Goal: Task Accomplishment & Management: Use online tool/utility

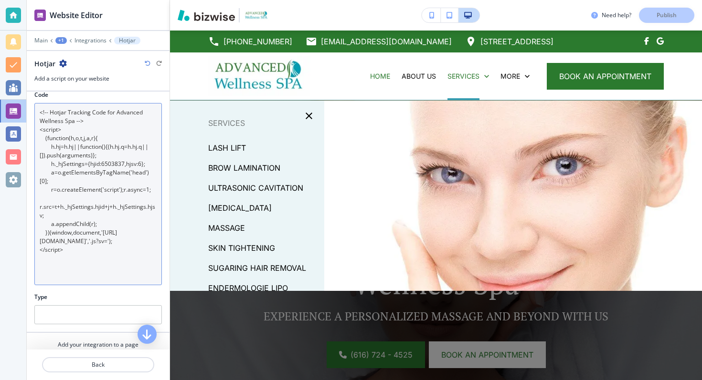
scroll to position [115, 0]
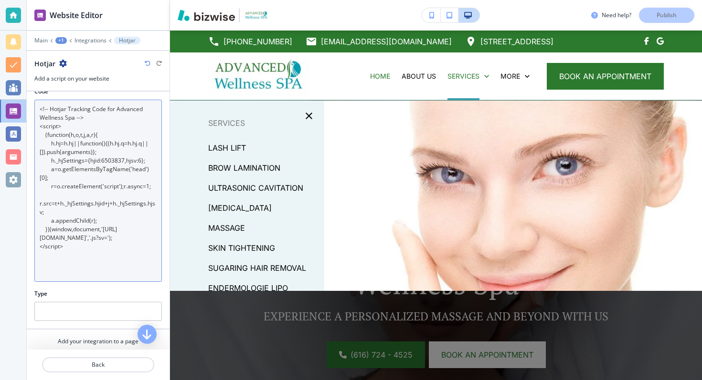
click at [88, 122] on textarea "<!-- Hotjar Tracking Code for Advanced Wellness Spa --> <script> (function(h,o,…" at bounding box center [97, 191] width 127 height 182
drag, startPoint x: 63, startPoint y: 259, endPoint x: 53, endPoint y: 116, distance: 144.1
click at [53, 116] on textarea "<!-- Hotjar Tracking Code for Advanced Wellness Spa --> <script> (function(h,o,…" at bounding box center [97, 191] width 127 height 182
click at [66, 246] on textarea "<!-- Hotjar Tracking Code for Advanced Wellness Spa --> <script> (function(h,o,…" at bounding box center [97, 191] width 127 height 182
click at [72, 245] on textarea "<!-- Hotjar Tracking Code for Advanced Wellness Spa --> <script> (function(h,o,…" at bounding box center [97, 191] width 127 height 182
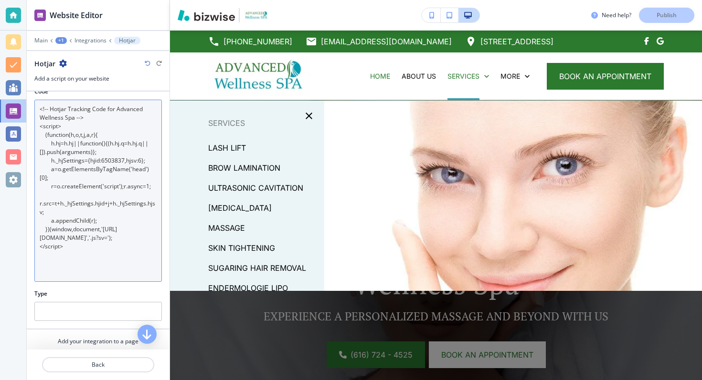
drag, startPoint x: 65, startPoint y: 245, endPoint x: 60, endPoint y: 137, distance: 108.9
click at [61, 137] on textarea "<!-- Hotjar Tracking Code for Advanced Wellness Spa --> <script> (function(h,o,…" at bounding box center [97, 191] width 127 height 182
click at [60, 166] on textarea "<!-- Hotjar Tracking Code for Advanced Wellness Spa --> <script> (function(h,o,…" at bounding box center [97, 191] width 127 height 182
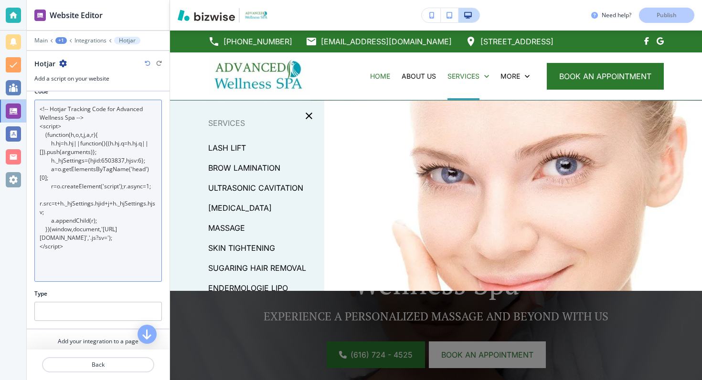
click at [60, 166] on textarea "<!-- Hotjar Tracking Code for Advanced Wellness Spa --> <script> (function(h,o,…" at bounding box center [97, 191] width 127 height 182
click at [53, 168] on textarea "<!-- Hotjar Tracking Code for Advanced Wellness Spa --> <script> (function(h,o,…" at bounding box center [97, 191] width 127 height 182
click at [51, 226] on textarea "<!-- Hotjar Tracking Code for Advanced Wellness Spa --> <script> (function(h,o,…" at bounding box center [97, 191] width 127 height 182
click at [53, 240] on textarea "<!-- Hotjar Tracking Code for Advanced Wellness Spa --> <script> (function(h,o,…" at bounding box center [97, 191] width 127 height 182
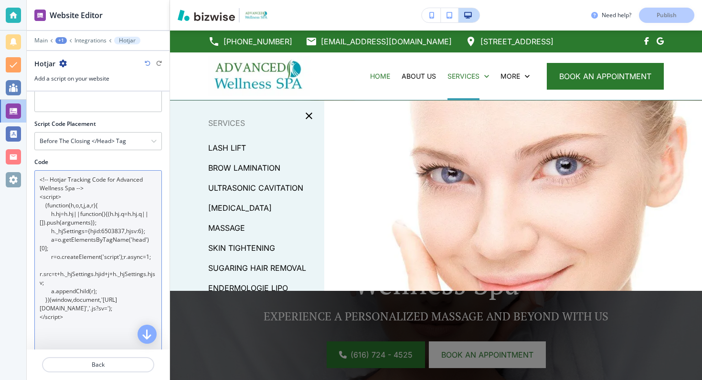
scroll to position [38, 0]
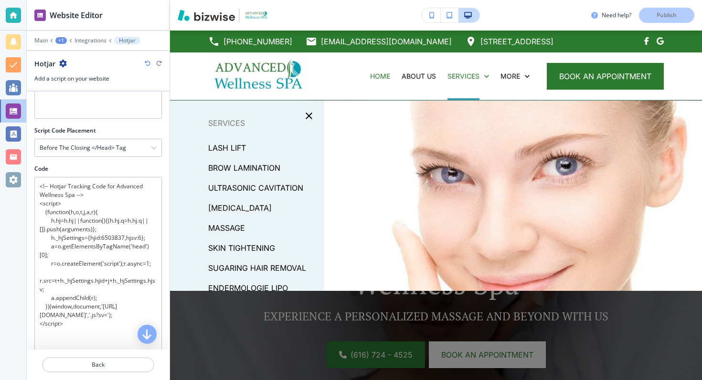
click at [57, 175] on div at bounding box center [97, 175] width 127 height 4
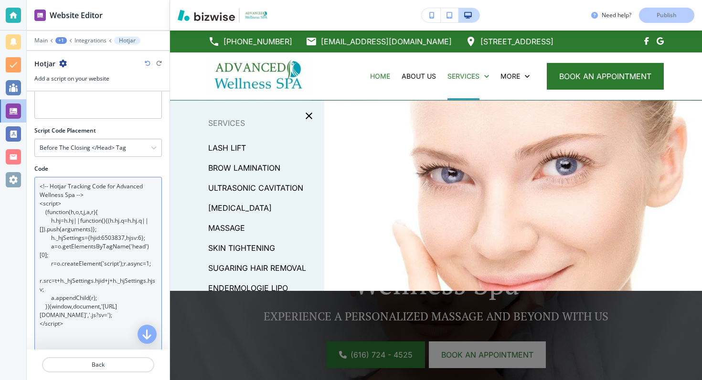
click at [57, 186] on textarea "<!-- Hotjar Tracking Code for Advanced Wellness Spa --> <script> (function(h,o,…" at bounding box center [97, 268] width 127 height 182
click at [61, 194] on textarea "<!-- Hotjar Tracking Code for Advanced Wellness Spa --> <script> (function(h,o,…" at bounding box center [97, 268] width 127 height 182
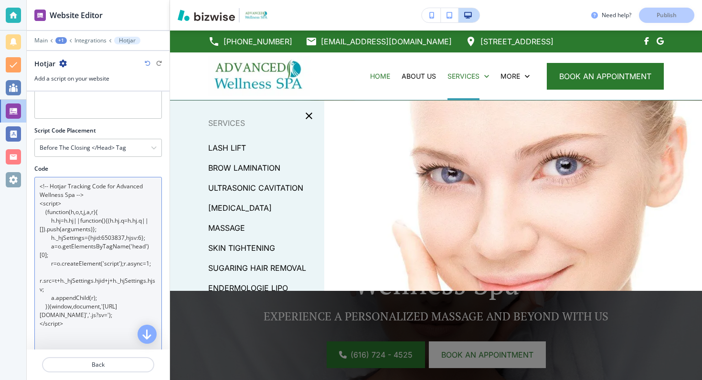
click at [61, 194] on textarea "<!-- Hotjar Tracking Code for Advanced Wellness Spa --> <script> (function(h,o,…" at bounding box center [97, 268] width 127 height 182
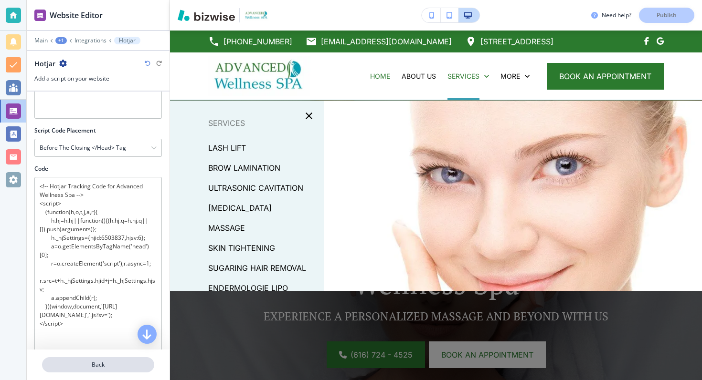
click at [94, 364] on p "Back" at bounding box center [98, 365] width 110 height 9
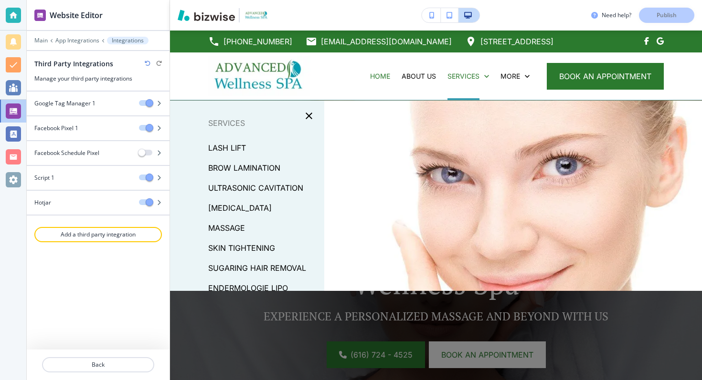
click at [159, 201] on icon "button" at bounding box center [159, 203] width 6 height 6
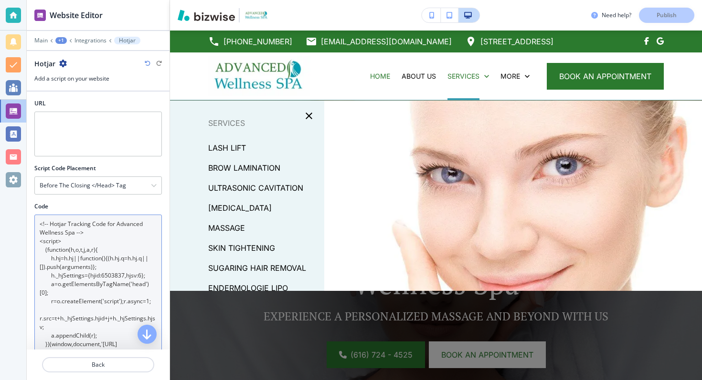
click at [101, 240] on textarea "<!-- Hotjar Tracking Code for Advanced Wellness Spa --> <script> (function(h,o,…" at bounding box center [97, 306] width 127 height 182
click at [71, 234] on textarea "<!-- Hotjar Tracking Code for Advanced Wellness Spa --> <script> (function(h,o,…" at bounding box center [97, 306] width 127 height 182
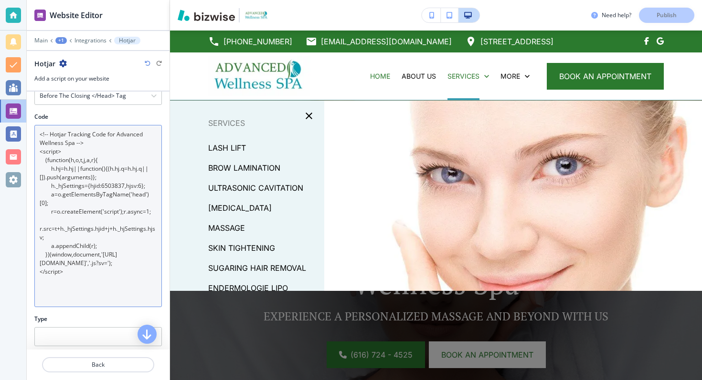
scroll to position [142, 0]
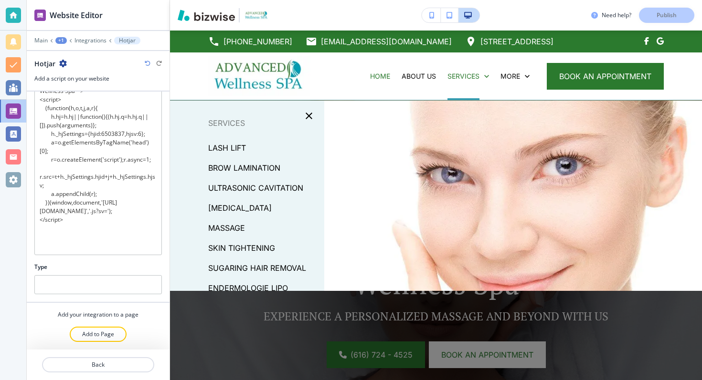
click at [71, 255] on div "Code <!-- Hotjar Tracking Code for Advanced Wellness Spa --> <script> (function…" at bounding box center [98, 162] width 143 height 202
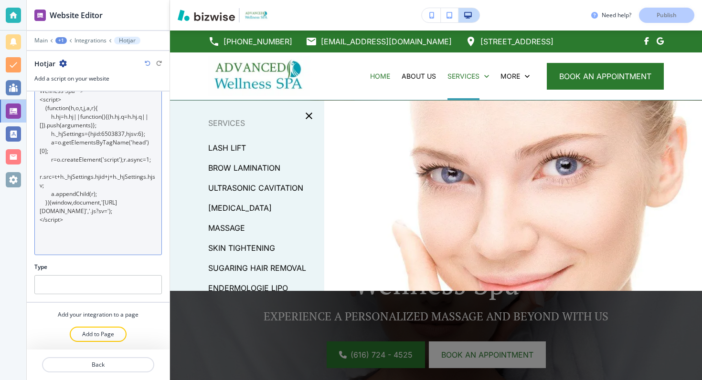
click at [71, 236] on textarea "<!-- Hotjar Tracking Code for Advanced Wellness Spa --> <script> (function(h,o,…" at bounding box center [97, 164] width 127 height 182
click at [67, 209] on textarea "<!-- Hotjar Tracking Code for Advanced Wellness Spa --> <script> (function(h,o,…" at bounding box center [97, 164] width 127 height 182
click at [67, 221] on textarea "<!-- Hotjar Tracking Code for Advanced Wellness Spa --> <script> (function(h,o,…" at bounding box center [97, 164] width 127 height 182
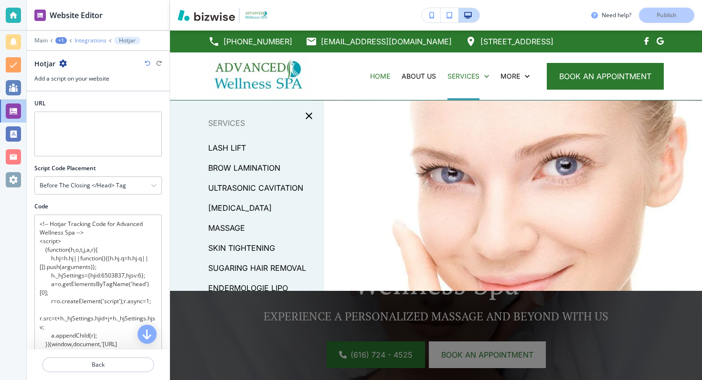
click at [87, 39] on p "Integrations" at bounding box center [90, 40] width 32 height 7
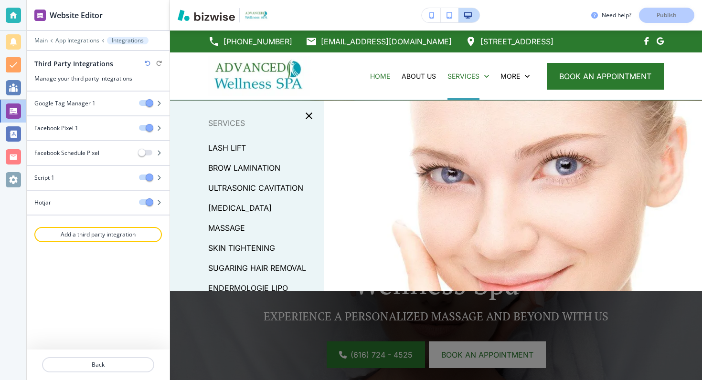
click at [158, 200] on icon "button" at bounding box center [159, 203] width 6 height 6
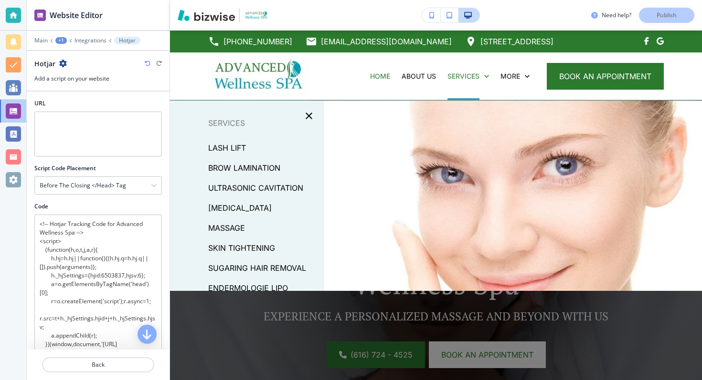
click at [65, 61] on icon "button" at bounding box center [63, 64] width 8 height 8
click at [72, 97] on p "Delete Hotjar" at bounding box center [89, 97] width 49 height 9
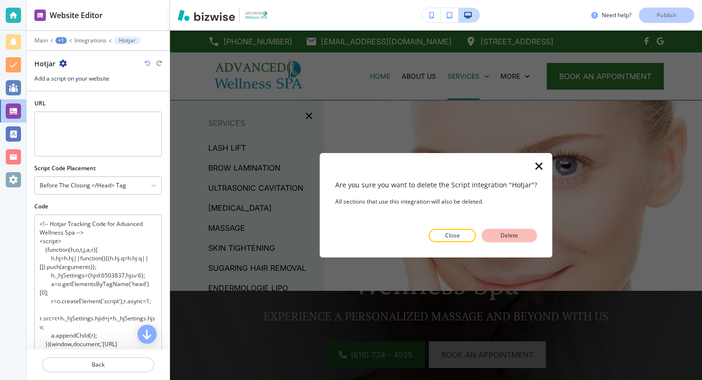
click at [487, 231] on button "Delete" at bounding box center [509, 235] width 55 height 13
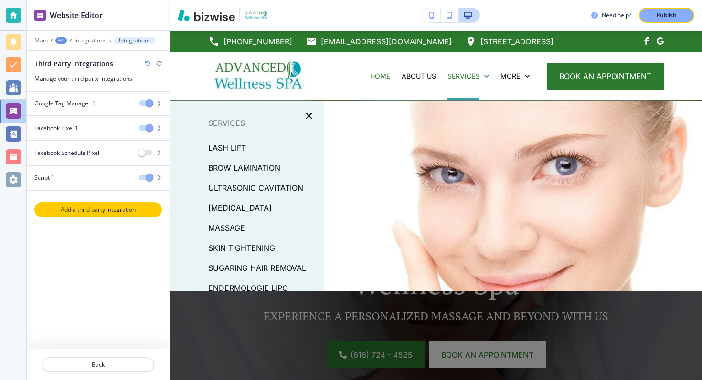
click at [111, 212] on p "Add a third party integration" at bounding box center [98, 210] width 126 height 9
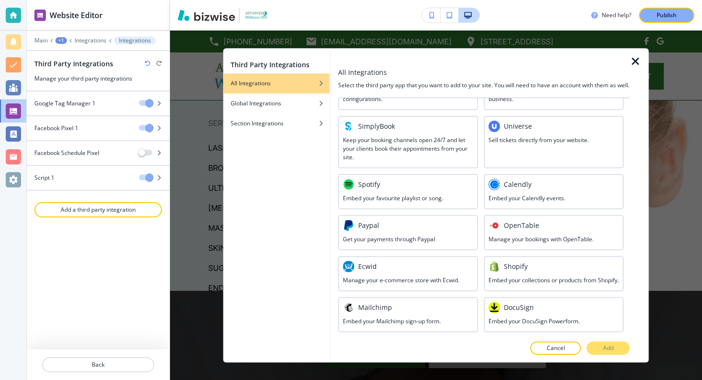
scroll to position [494, 0]
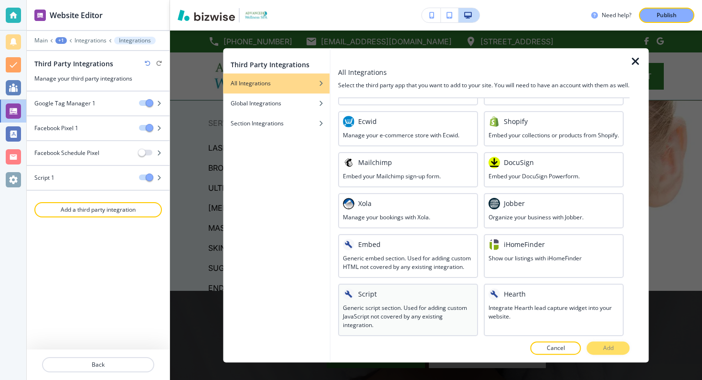
click at [396, 311] on h3 "Generic script section. Used for adding custom JavaScript not covered by any ex…" at bounding box center [408, 317] width 130 height 26
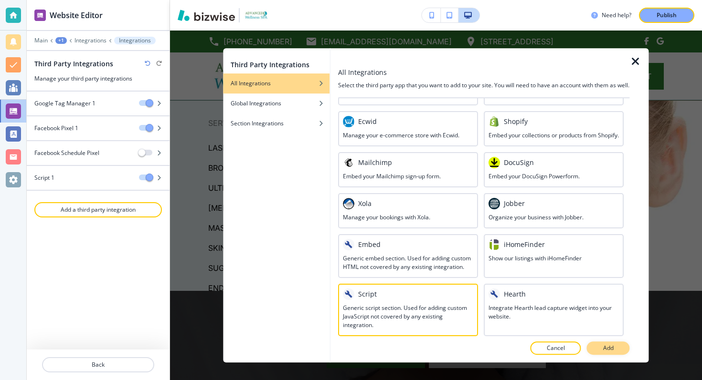
click at [602, 352] on button "Add" at bounding box center [608, 348] width 43 height 13
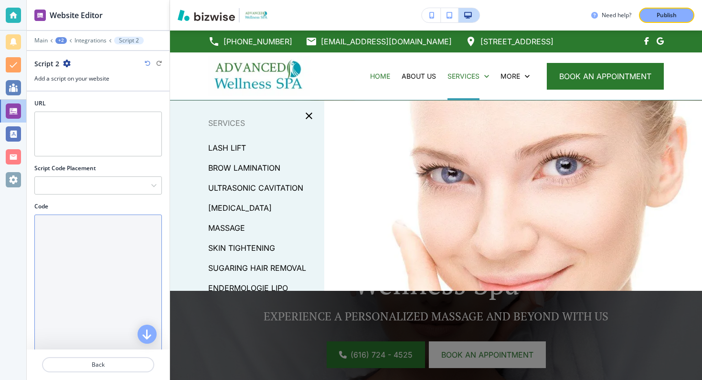
click at [107, 261] on textarea "Code" at bounding box center [97, 306] width 127 height 182
click at [96, 254] on textarea "Code" at bounding box center [97, 306] width 127 height 182
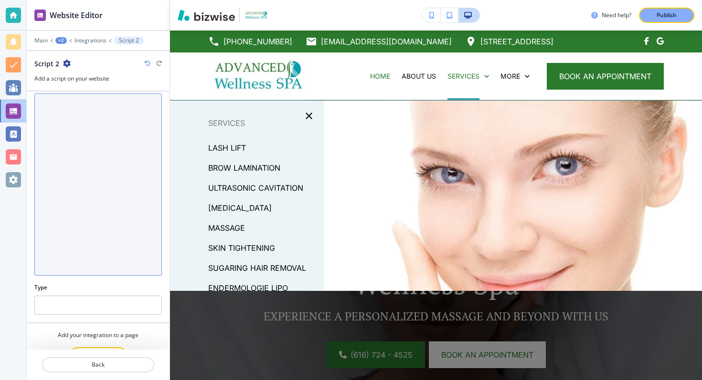
scroll to position [142, 0]
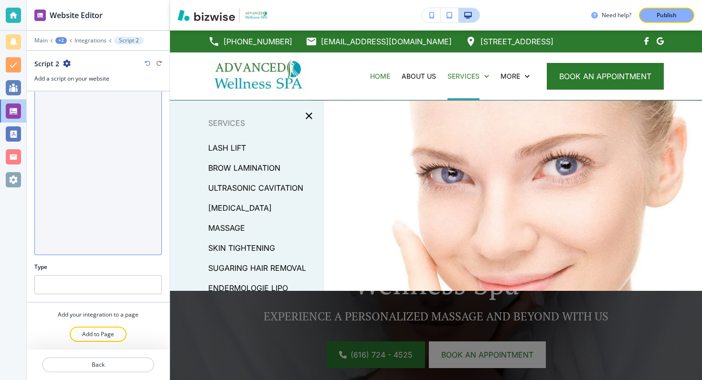
click at [83, 216] on textarea "Code" at bounding box center [97, 164] width 127 height 182
click at [85, 237] on textarea "Code" at bounding box center [97, 164] width 127 height 182
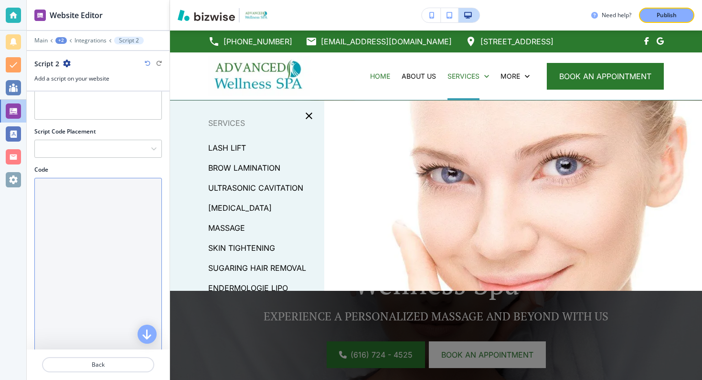
click at [53, 190] on textarea "Code" at bounding box center [97, 269] width 127 height 182
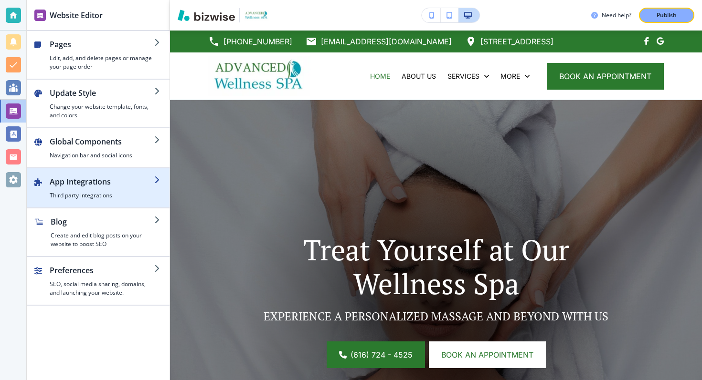
click at [118, 189] on div "button" at bounding box center [102, 190] width 105 height 4
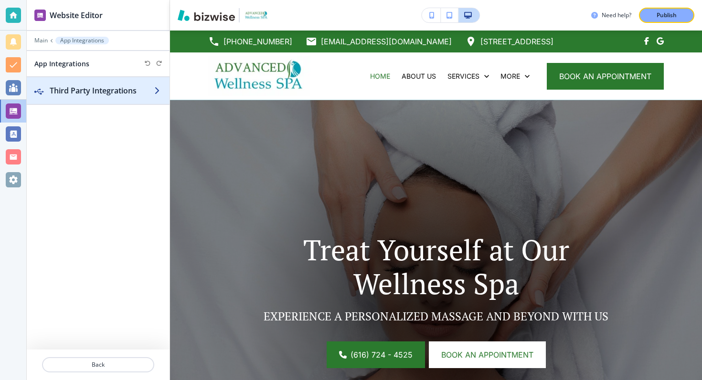
click at [129, 97] on div "button" at bounding box center [98, 100] width 143 height 8
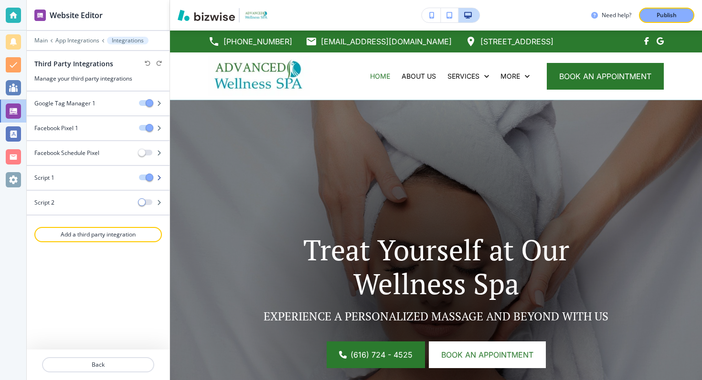
click at [159, 178] on icon "button" at bounding box center [159, 178] width 6 height 6
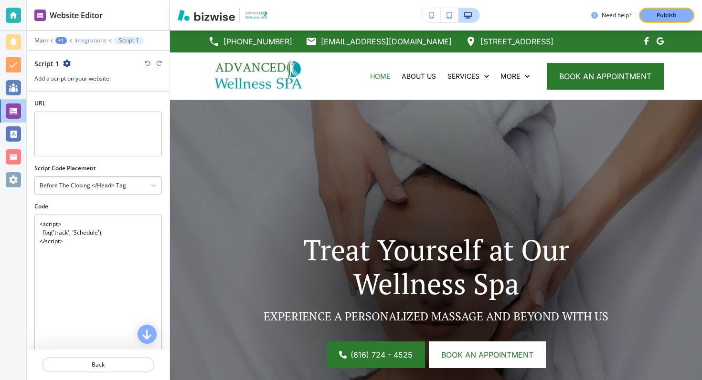
click at [82, 41] on p "Integrations" at bounding box center [90, 40] width 32 height 7
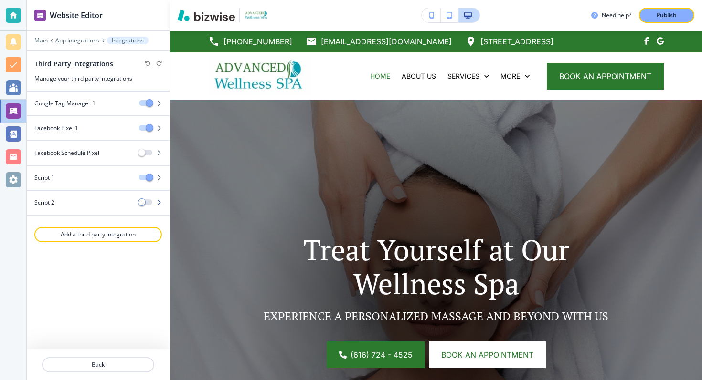
click at [160, 201] on icon "button" at bounding box center [159, 203] width 6 height 6
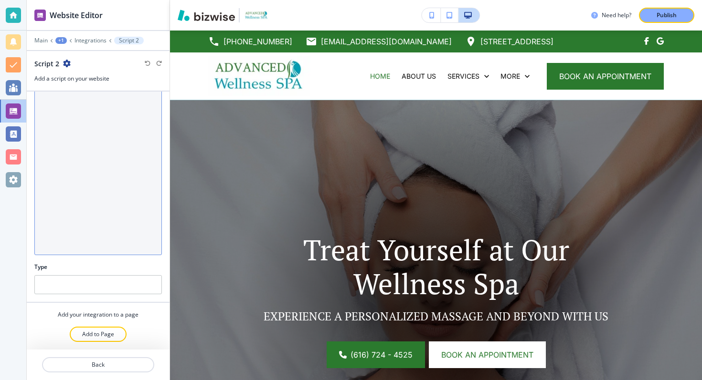
click at [95, 168] on textarea "Code" at bounding box center [97, 164] width 127 height 182
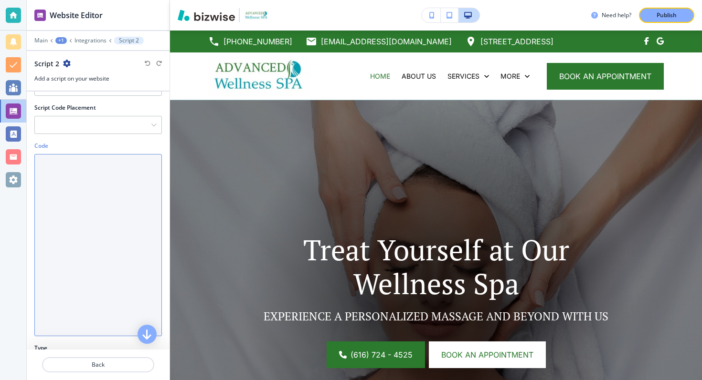
paste textarea "<!-- Hotjar Tracking Code for Advanced Wellness Spa --> <script> (function(h,o,…"
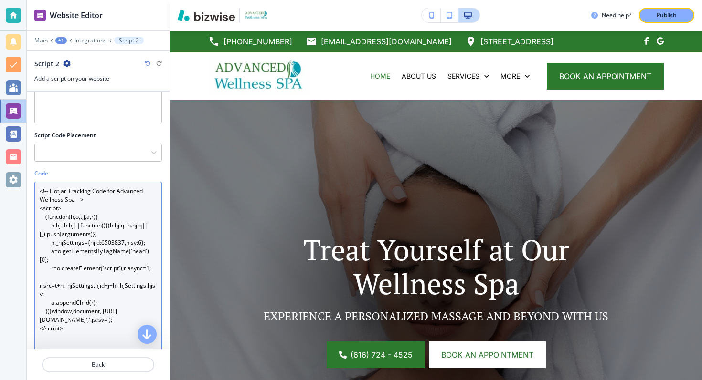
scroll to position [0, 0]
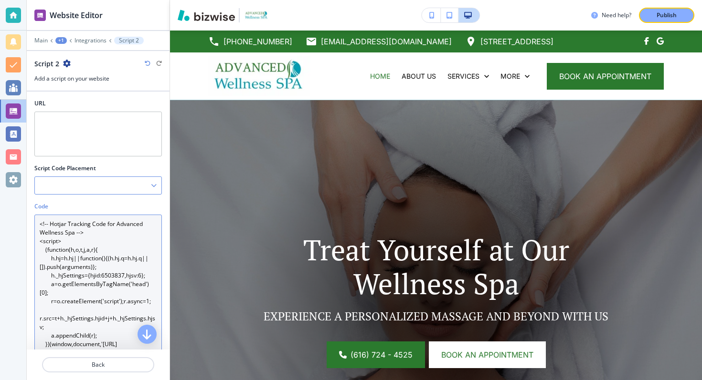
type textarea "<!-- Hotjar Tracking Code for Advanced Wellness Spa --> <script> (function(h,o,…"
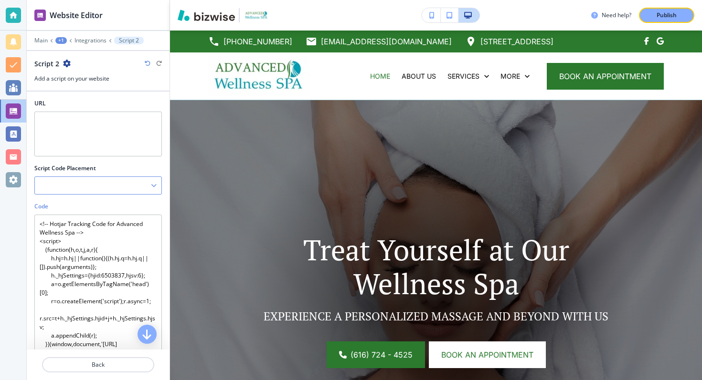
click at [78, 190] on div at bounding box center [98, 185] width 126 height 17
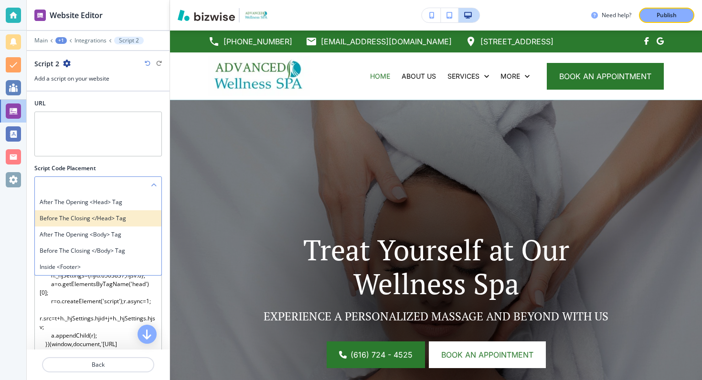
click at [132, 222] on h4 "Before the closing </head> tag" at bounding box center [98, 218] width 117 height 9
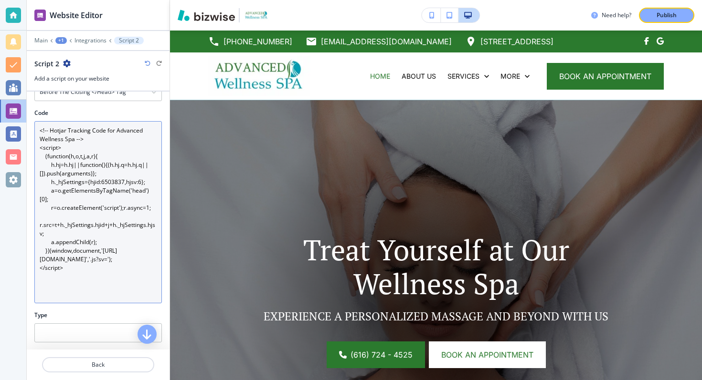
scroll to position [142, 0]
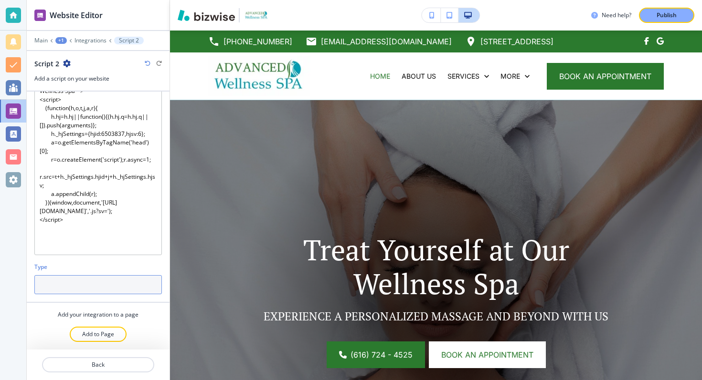
click at [114, 282] on input "text" at bounding box center [97, 284] width 127 height 19
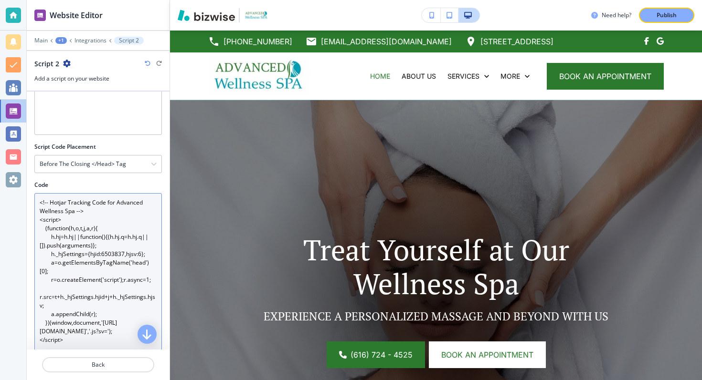
scroll to position [0, 0]
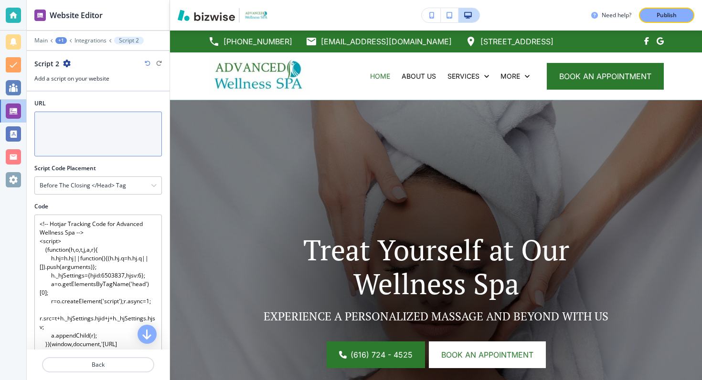
click at [82, 128] on textarea "URL" at bounding box center [97, 134] width 127 height 45
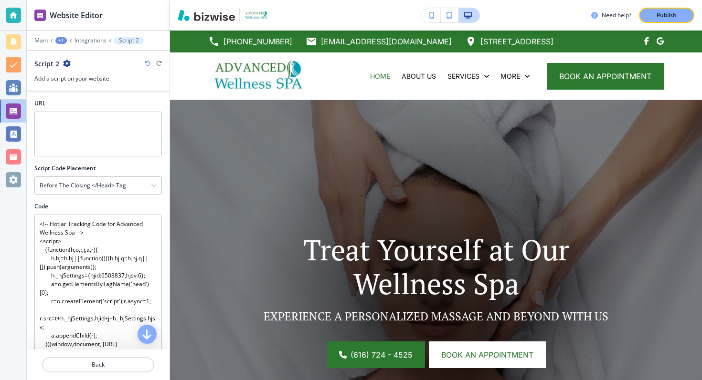
click at [61, 58] on div at bounding box center [98, 55] width 143 height 8
click at [63, 58] on div at bounding box center [98, 55] width 143 height 8
click at [64, 60] on icon "button" at bounding box center [67, 64] width 8 height 8
click at [74, 79] on p "Rename Script 2" at bounding box center [93, 80] width 49 height 9
click at [93, 62] on input "Script 2" at bounding box center [83, 63] width 99 height 19
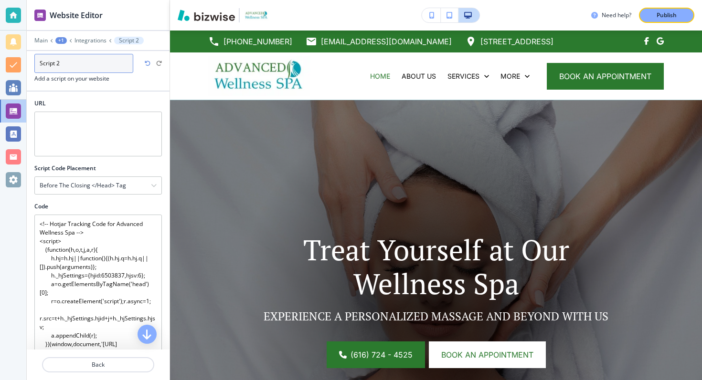
click at [93, 62] on input "Script 2" at bounding box center [83, 63] width 99 height 19
type input "Hotjar heatmap"
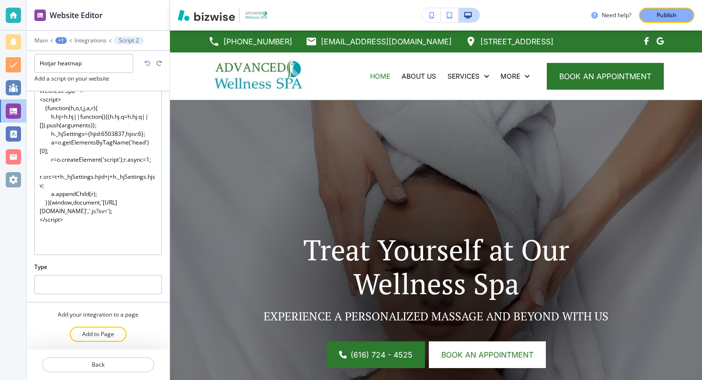
click at [143, 327] on div "Add to Page" at bounding box center [98, 334] width 143 height 15
click at [679, 10] on button "Publish" at bounding box center [666, 15] width 55 height 15
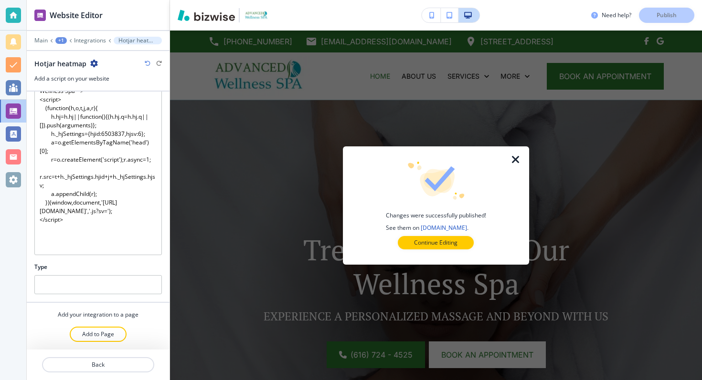
click at [514, 157] on icon "button" at bounding box center [515, 159] width 11 height 11
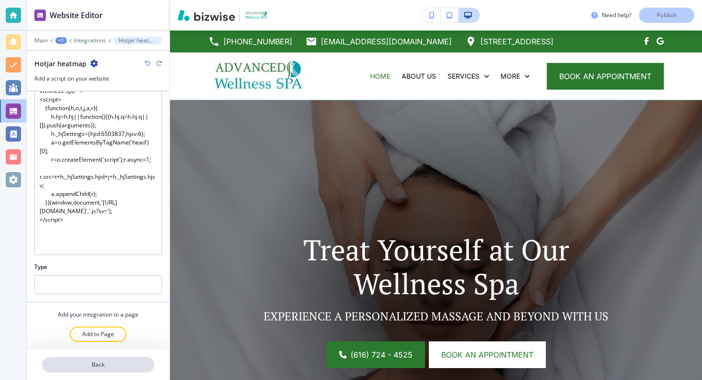
click at [66, 362] on p "Back" at bounding box center [98, 365] width 110 height 9
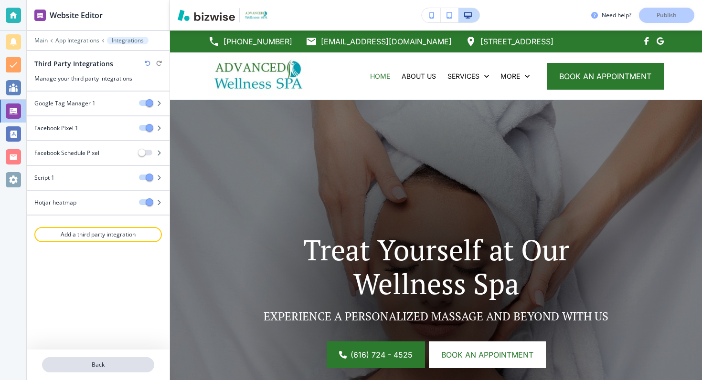
click at [87, 361] on p "Back" at bounding box center [98, 365] width 110 height 9
